Goal: Task Accomplishment & Management: Use online tool/utility

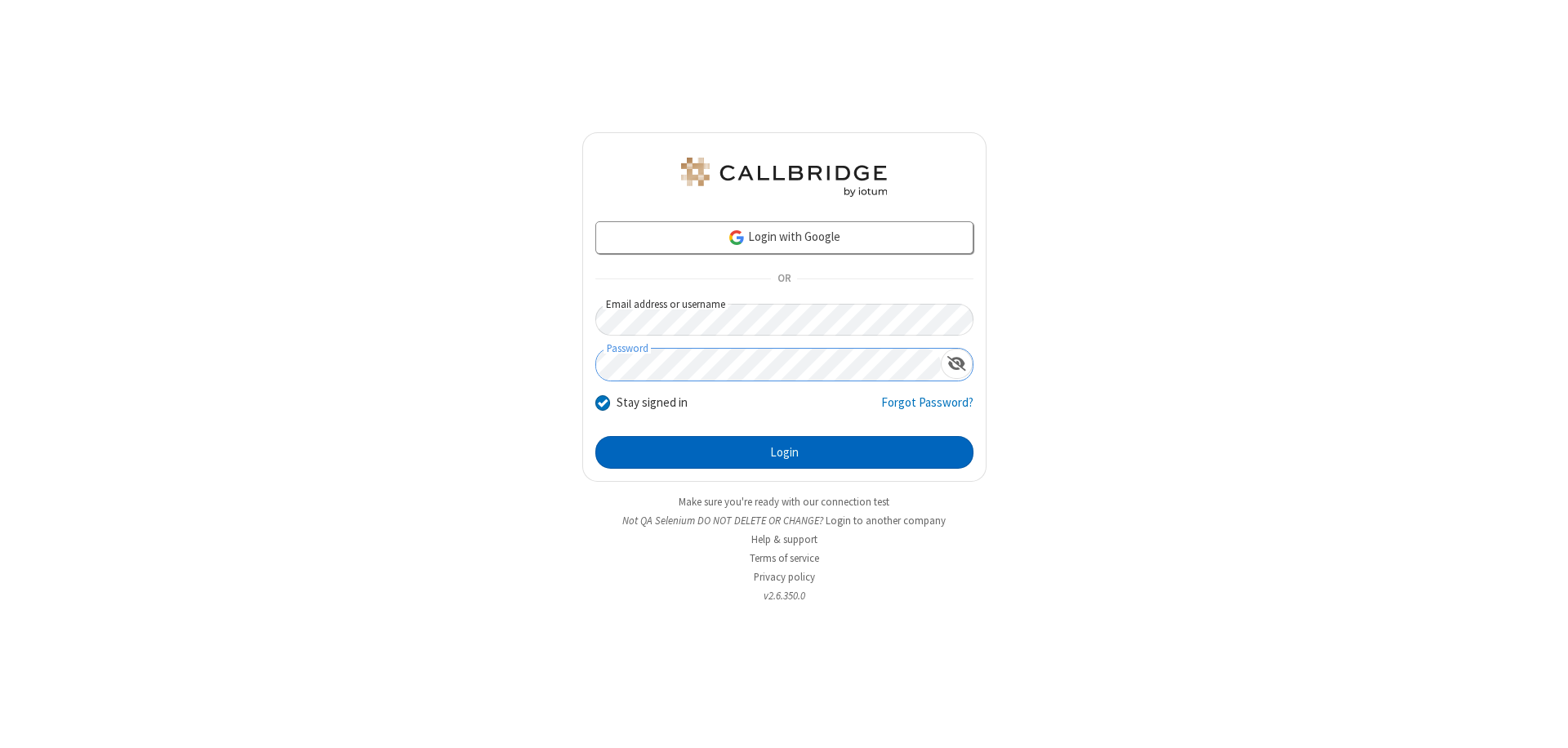
click at [784, 452] on button "Login" at bounding box center [784, 452] width 378 height 32
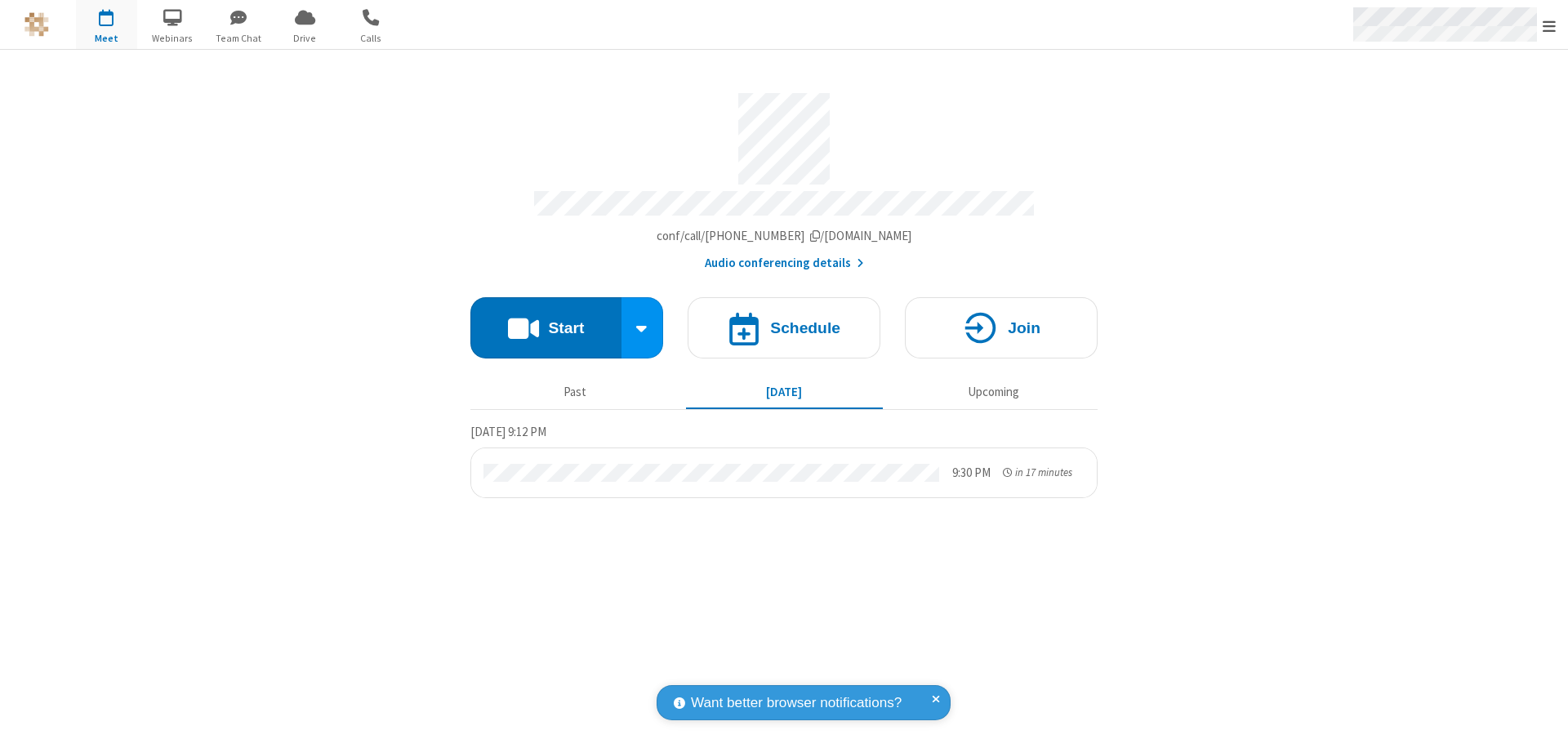
click at [1550, 25] on span "Open menu" at bounding box center [1550, 26] width 13 height 17
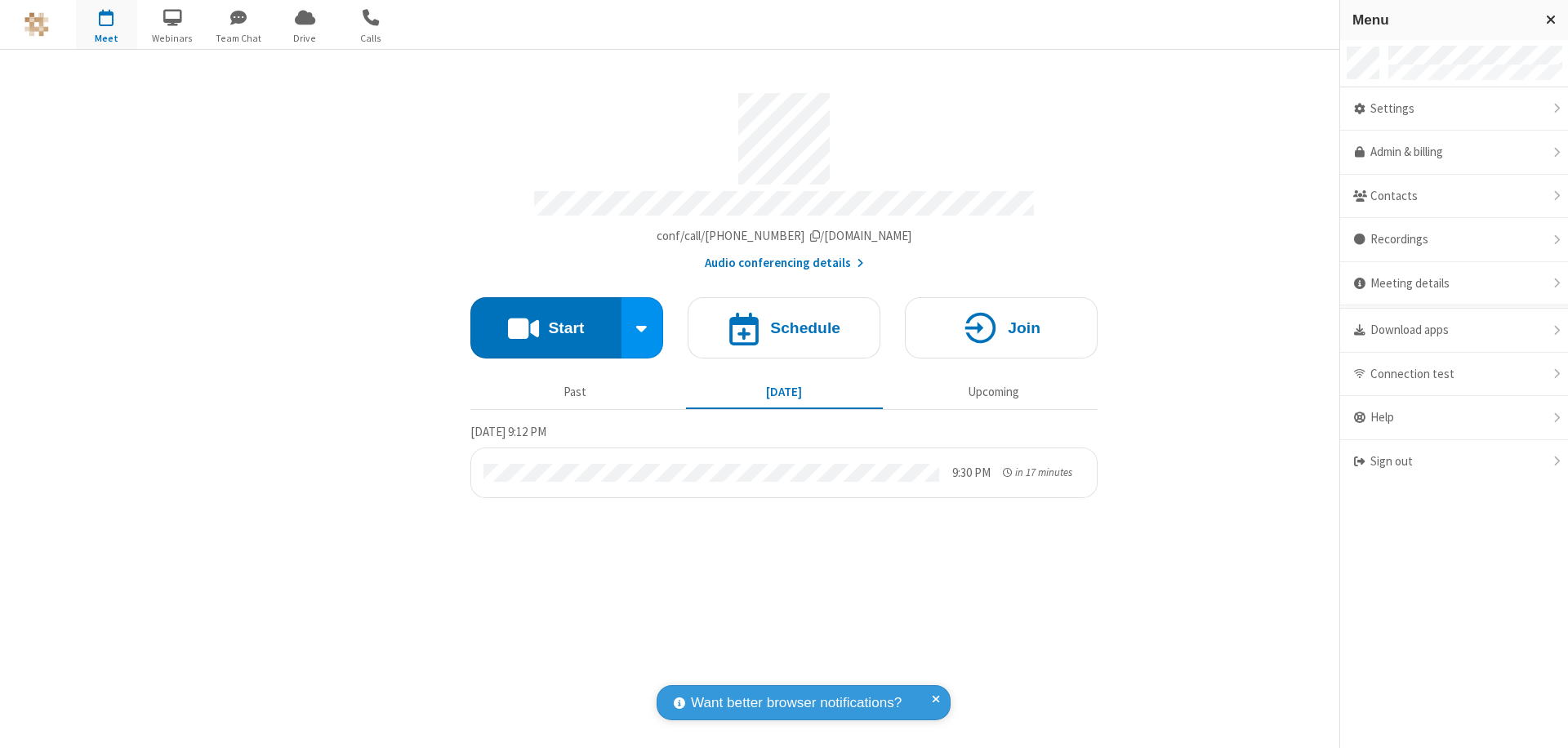
click at [304, 38] on span "Drive" at bounding box center [305, 39] width 61 height 15
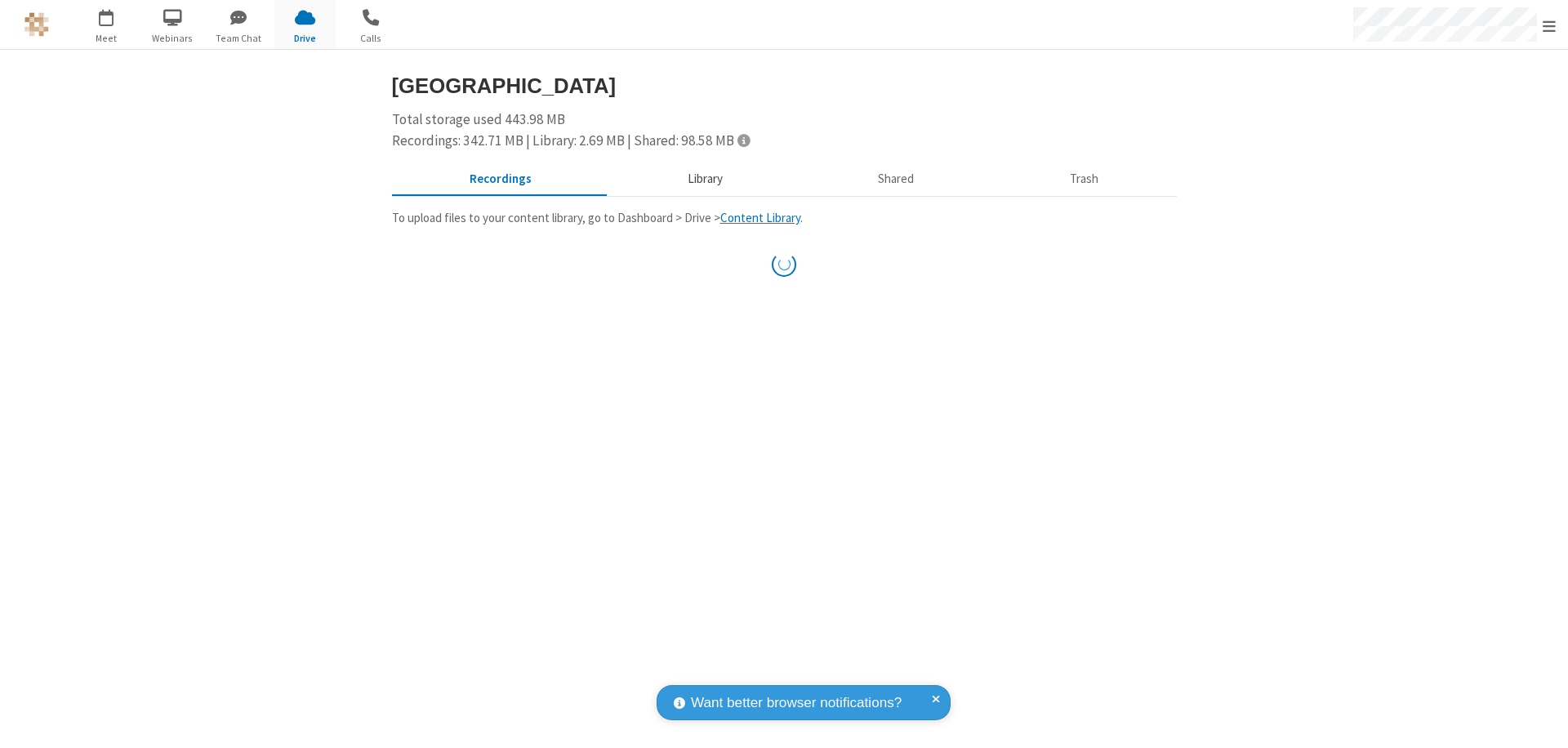
click at [696, 178] on button "Library" at bounding box center [704, 180] width 191 height 31
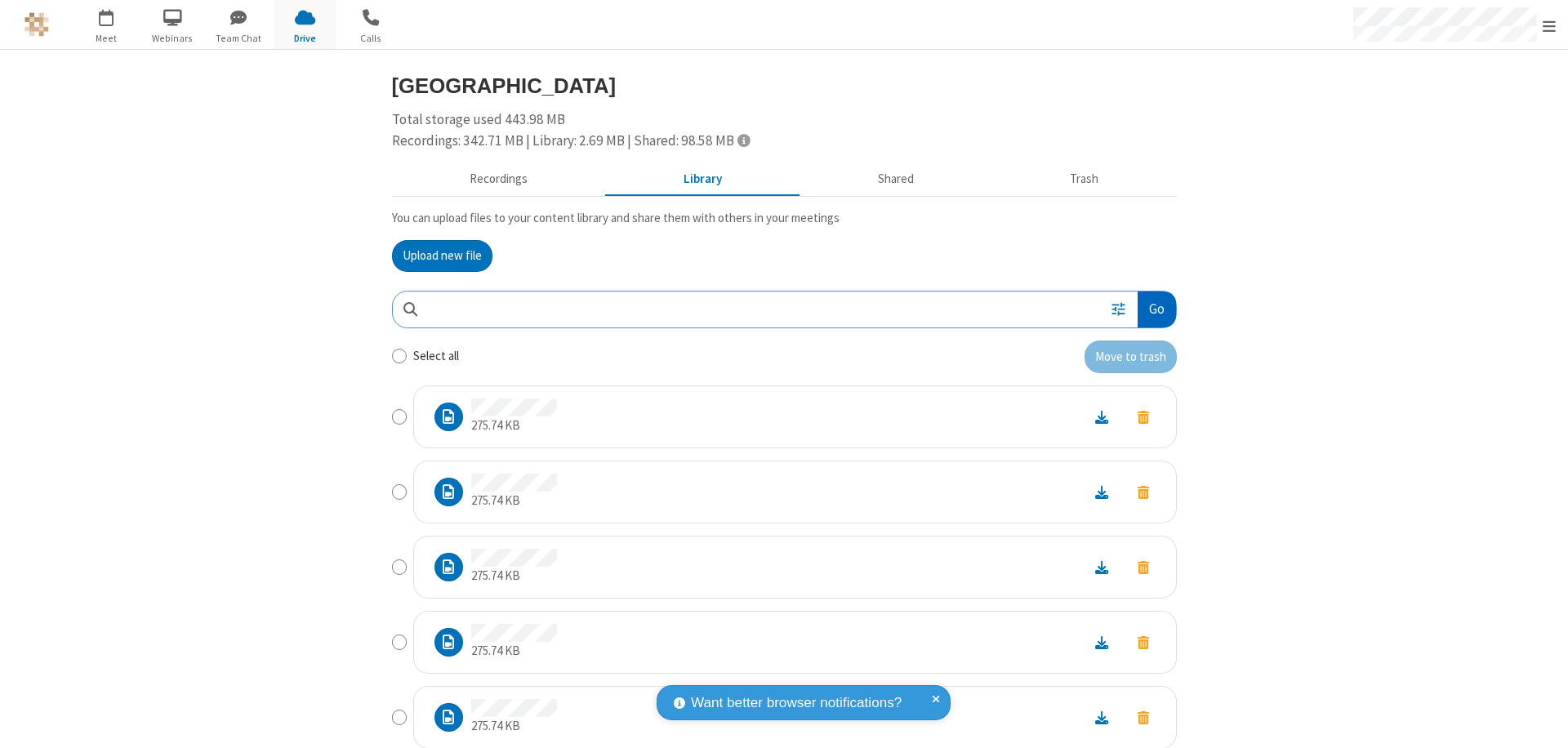
click at [1150, 309] on button "Go" at bounding box center [1156, 310] width 38 height 37
click at [435, 255] on button "Upload new file" at bounding box center [442, 256] width 101 height 32
